Goal: Find specific page/section: Locate item on page

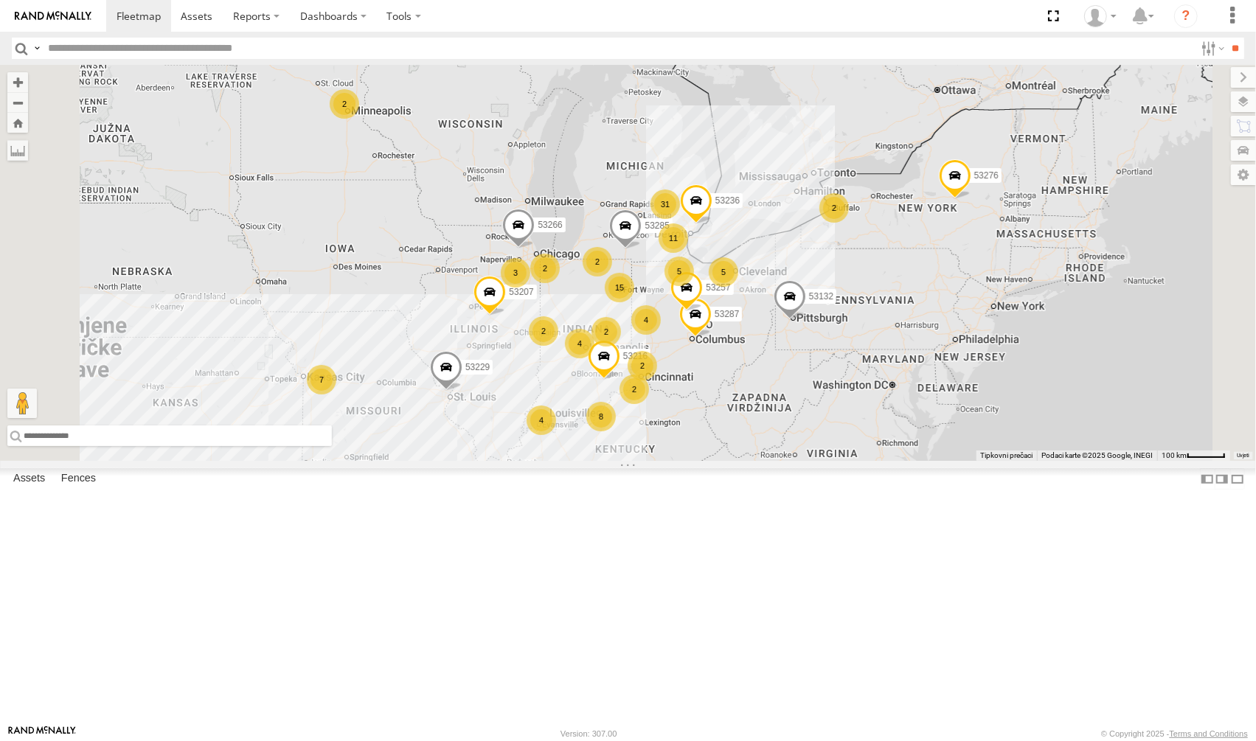
click at [332, 446] on input "text" at bounding box center [169, 436] width 325 height 21
paste input "**********"
type input "**********"
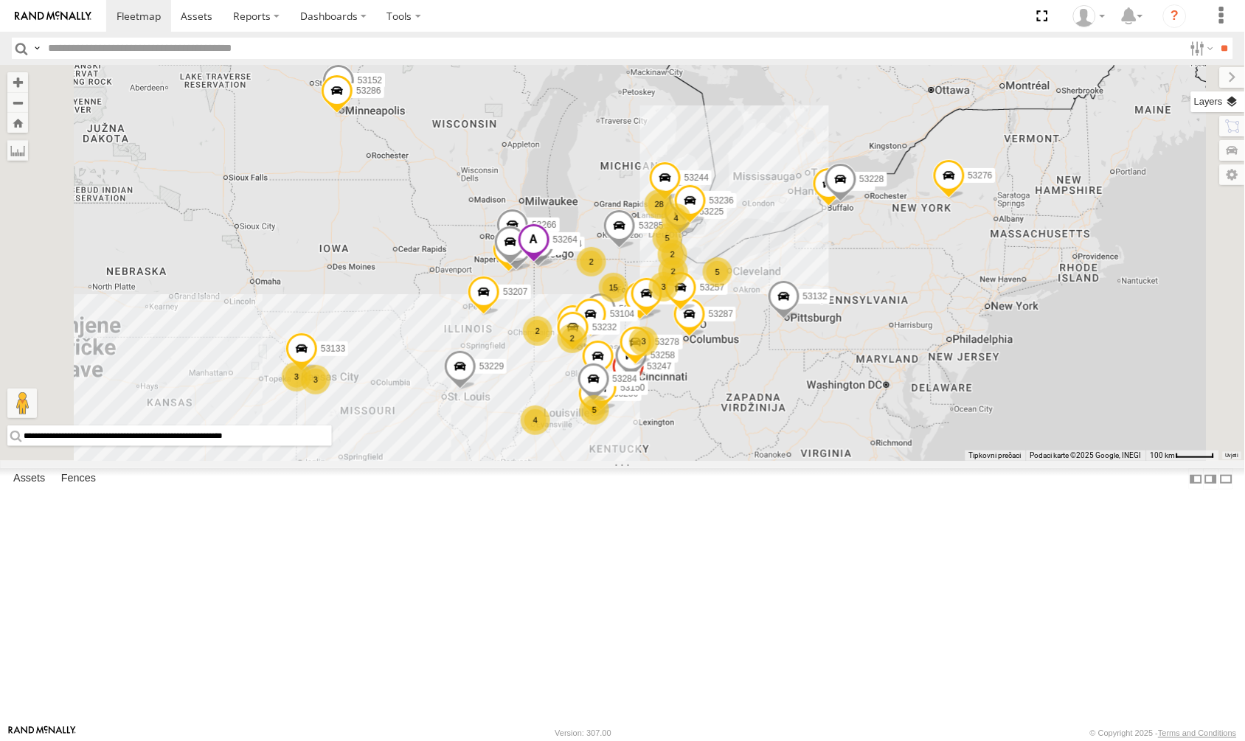
click at [1221, 97] on label at bounding box center [1218, 101] width 54 height 21
click at [0, 0] on label at bounding box center [0, 0] width 0 height 0
click at [0, 0] on span "Satellite + Roadmap" at bounding box center [0, 0] width 0 height 0
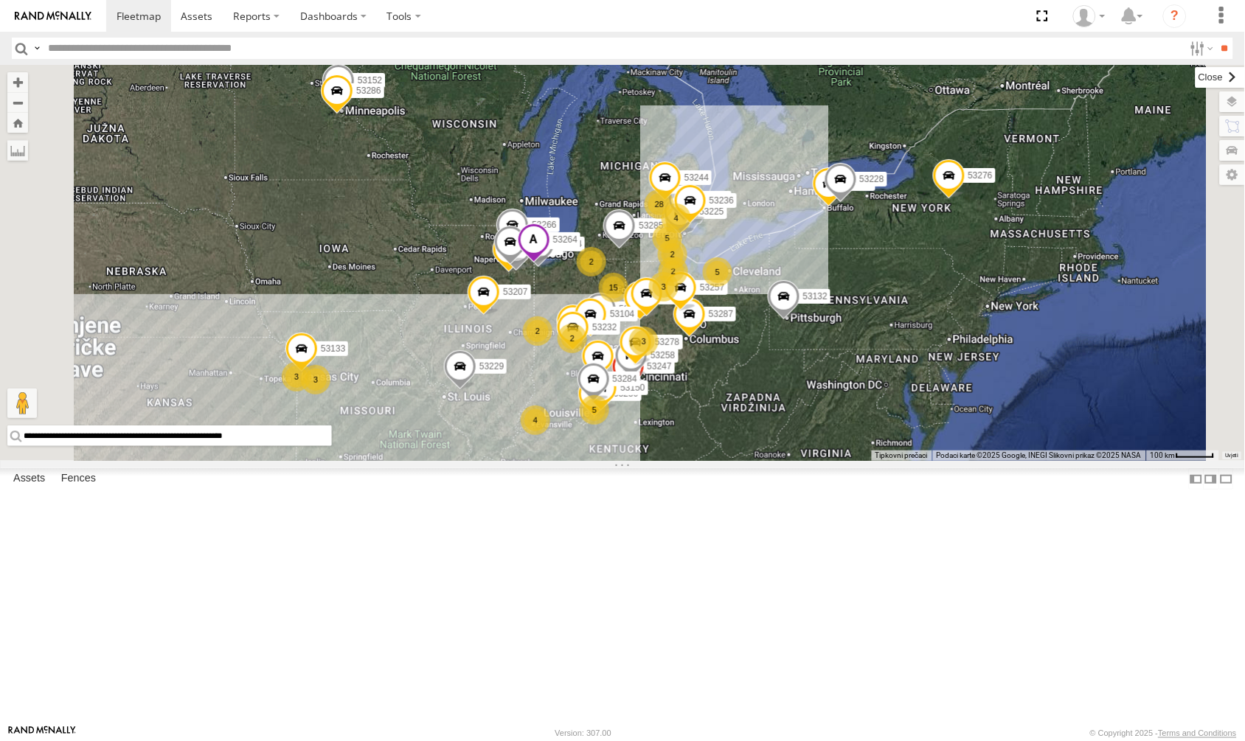
click at [1196, 77] on label at bounding box center [1220, 77] width 49 height 21
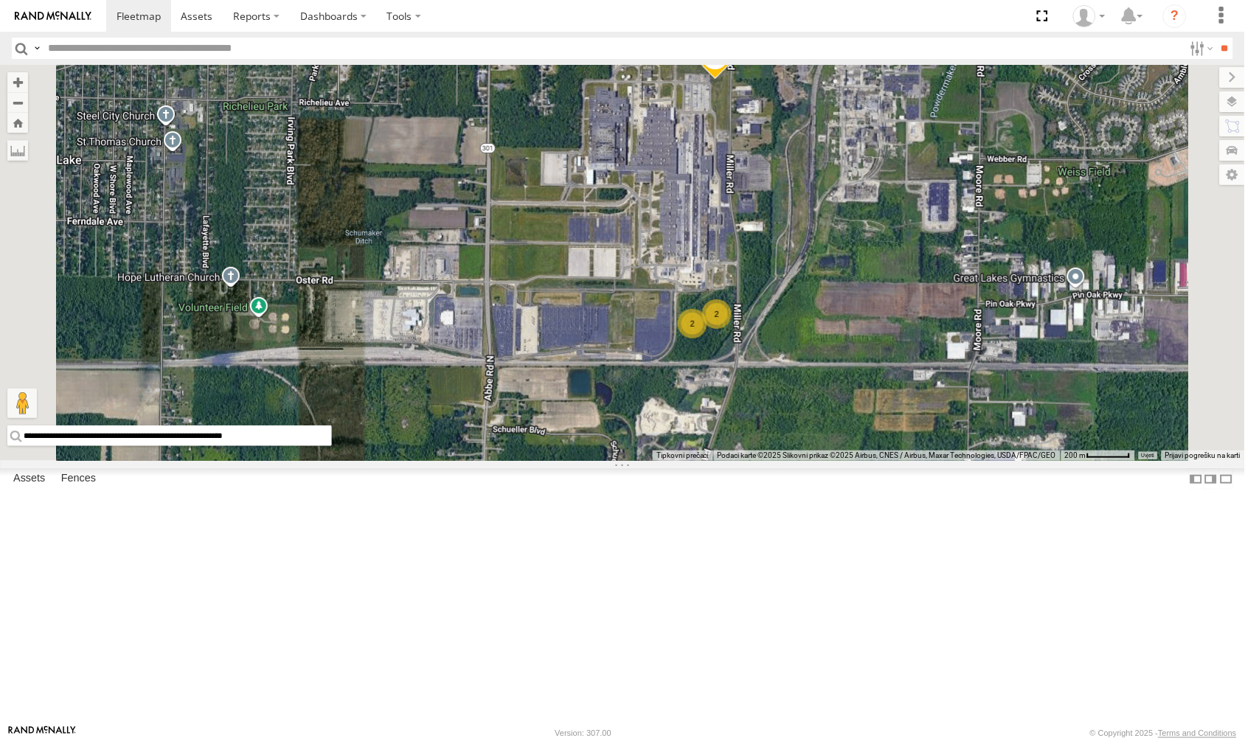
drag, startPoint x: 976, startPoint y: 333, endPoint x: 955, endPoint y: 446, distance: 115.5
click at [955, 446] on div "53225 53257 53285 53287 53151 53210 53203 53104 53132 53212 2 2" at bounding box center [622, 263] width 1245 height 396
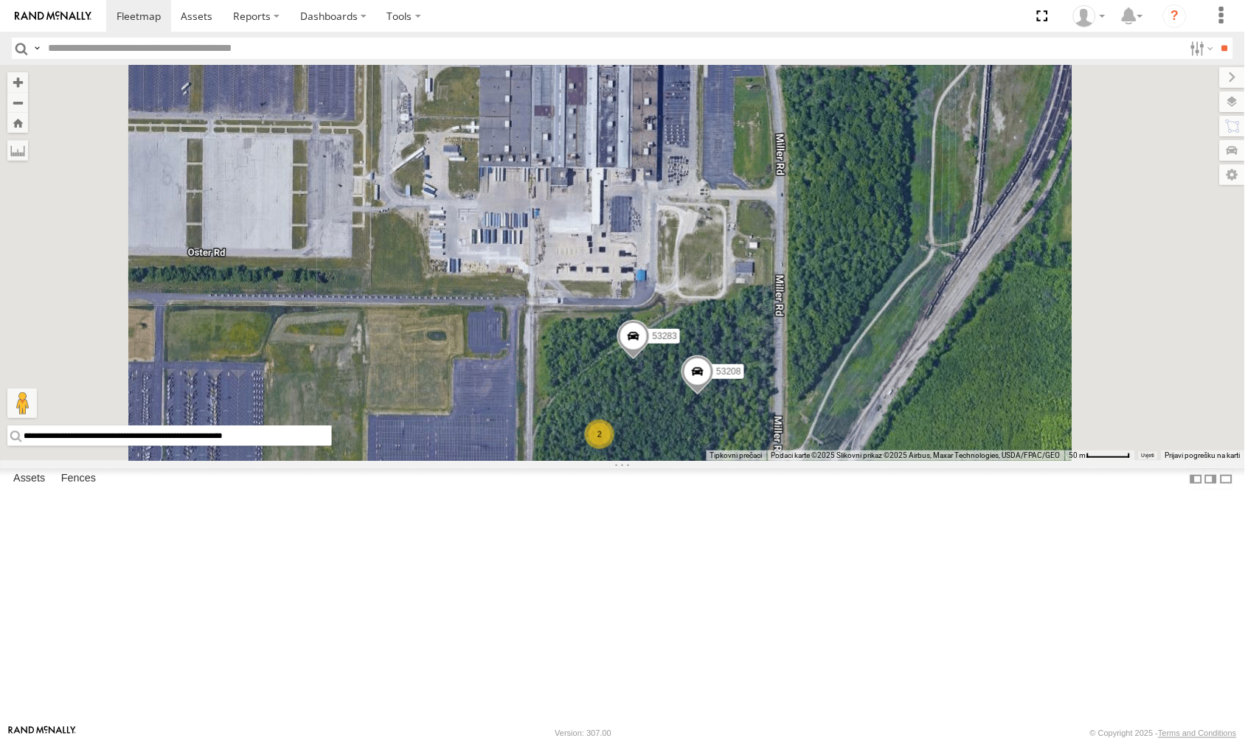
drag, startPoint x: 927, startPoint y: 447, endPoint x: 906, endPoint y: 607, distance: 161.5
click at [906, 461] on div "53225 53257 53285 53287 53151 53210 53203 53104 53132 53212 53208 53283 2" at bounding box center [622, 263] width 1245 height 396
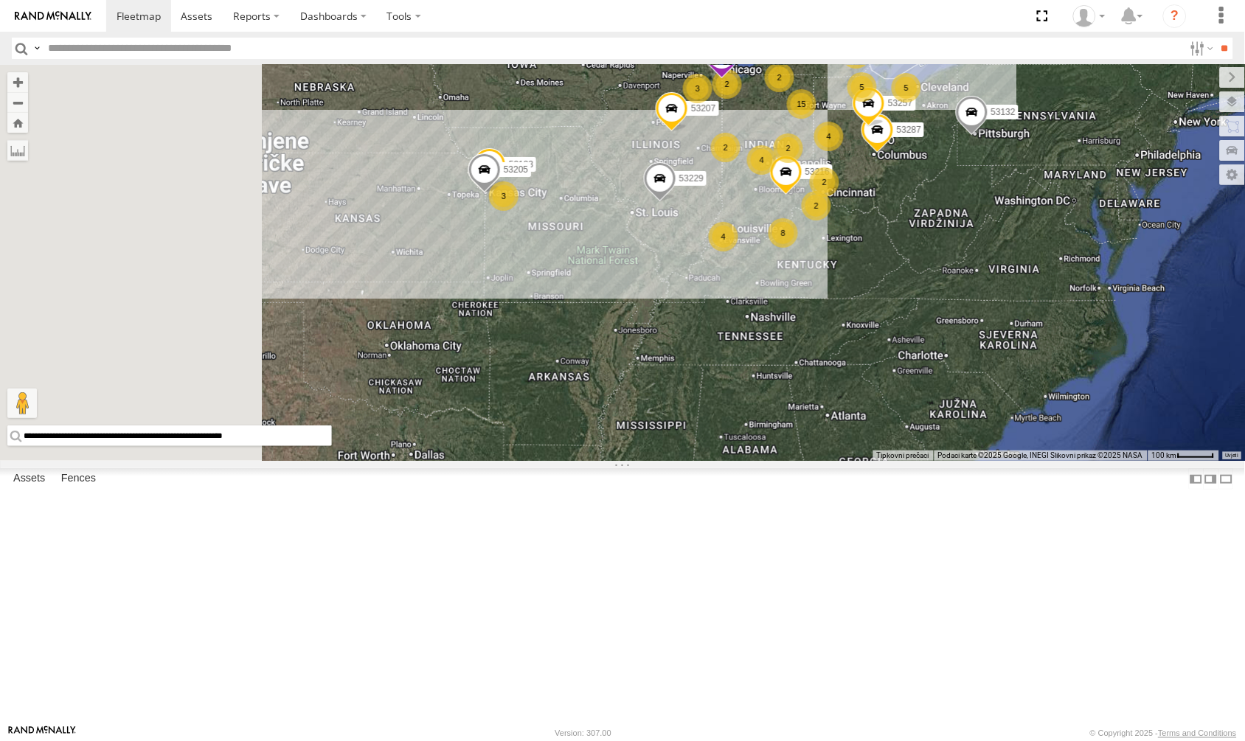
drag, startPoint x: 615, startPoint y: 334, endPoint x: 1000, endPoint y: 347, distance: 386.0
click at [1000, 347] on div "53216 53285 53229 53287 53207 53231 53257 53152 53266 53133 53132 53286 53138 5…" at bounding box center [622, 263] width 1245 height 396
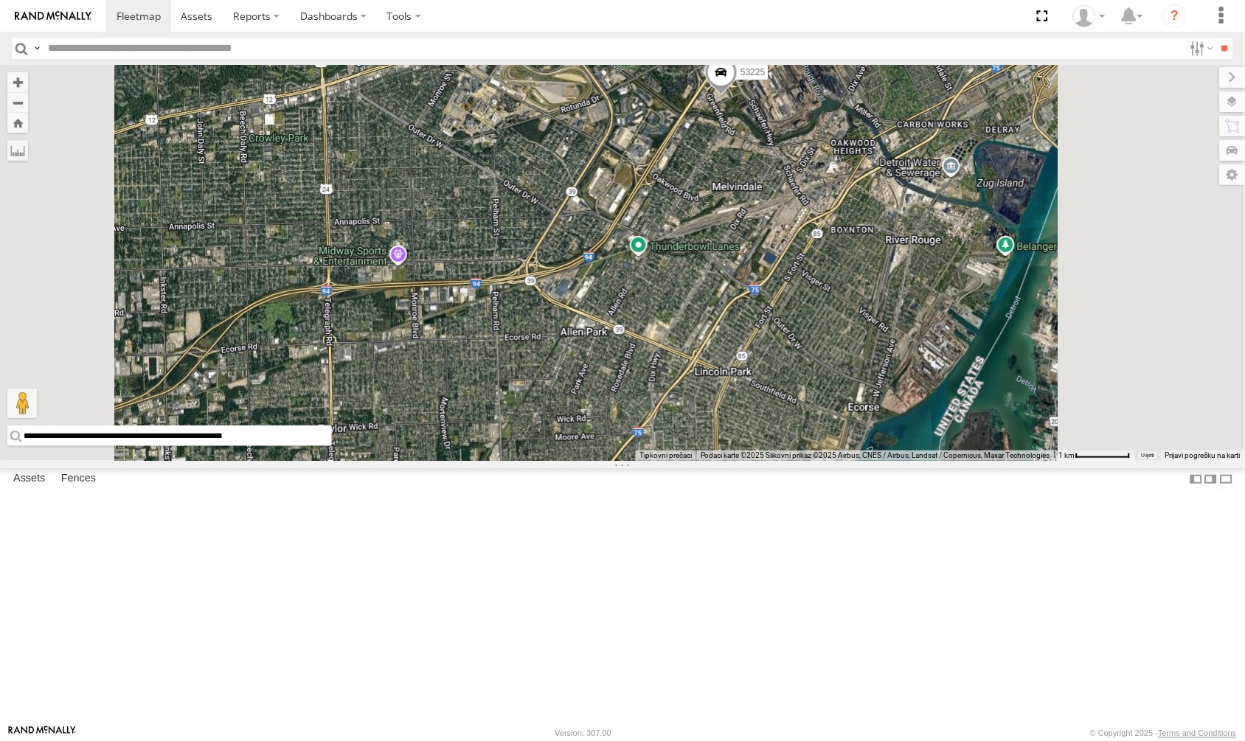
drag, startPoint x: 946, startPoint y: 135, endPoint x: 887, endPoint y: 341, distance: 213.9
click at [889, 345] on div "53216 53285 53229 53287 53207 53257 53266 53132 53276 53225 53278 53252 53228 5…" at bounding box center [622, 263] width 1245 height 396
